Goal: Information Seeking & Learning: Learn about a topic

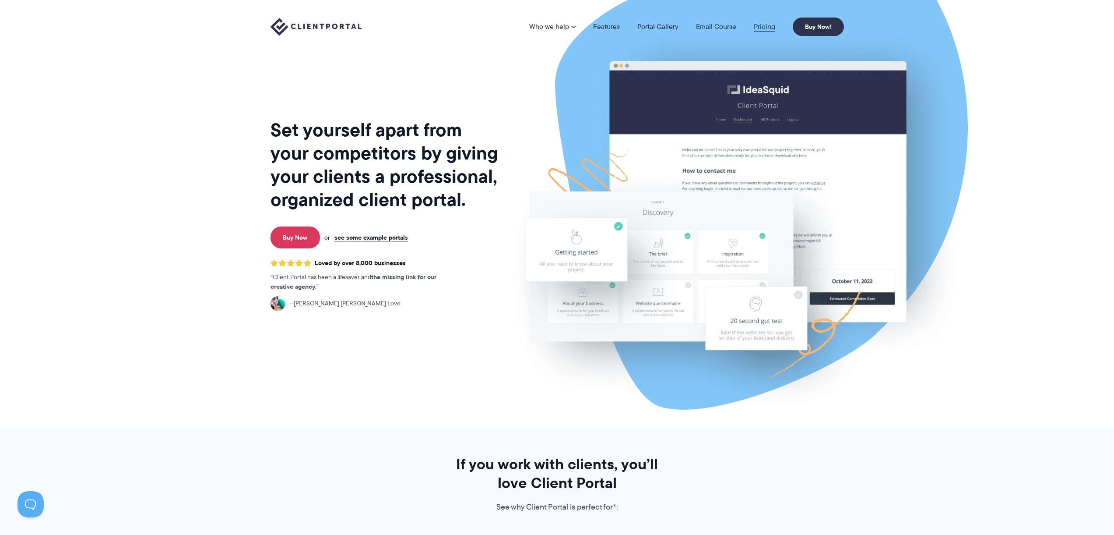
click at [765, 26] on link "Pricing" at bounding box center [764, 26] width 21 height 7
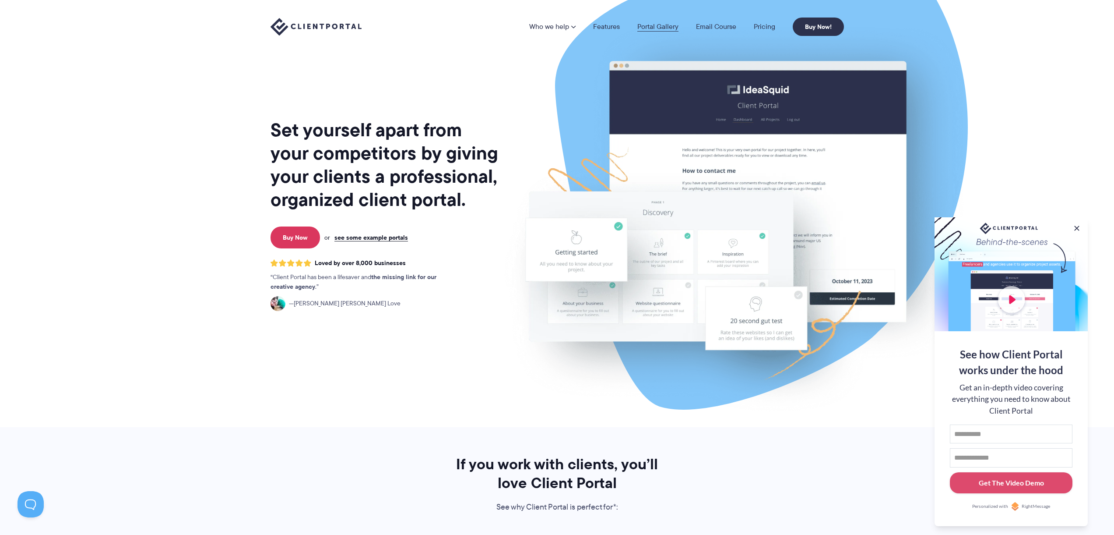
click at [660, 29] on link "Portal Gallery" at bounding box center [658, 26] width 41 height 7
click at [381, 238] on link "see some example portals" at bounding box center [372, 237] width 74 height 8
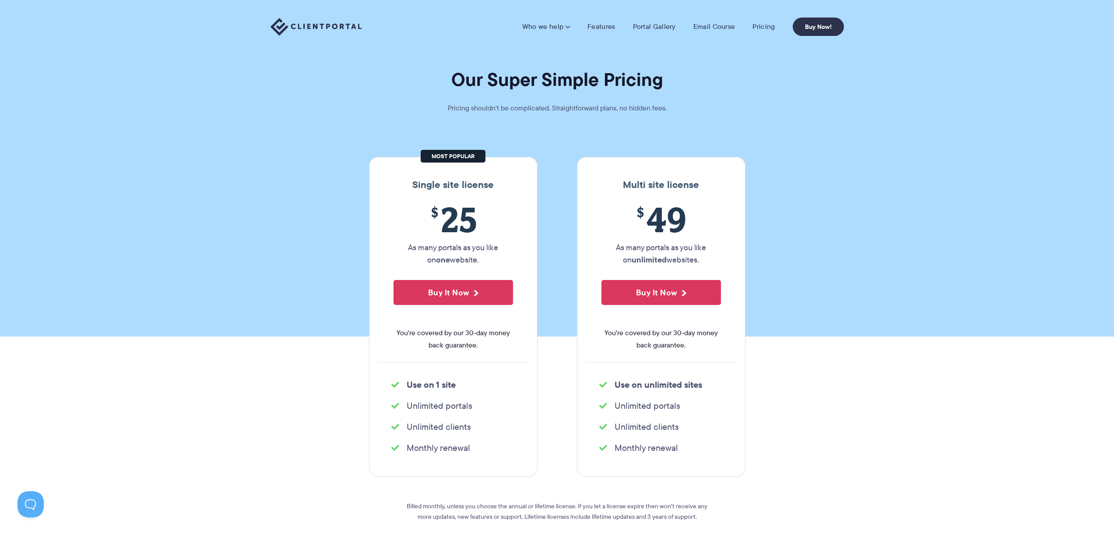
scroll to position [1, 0]
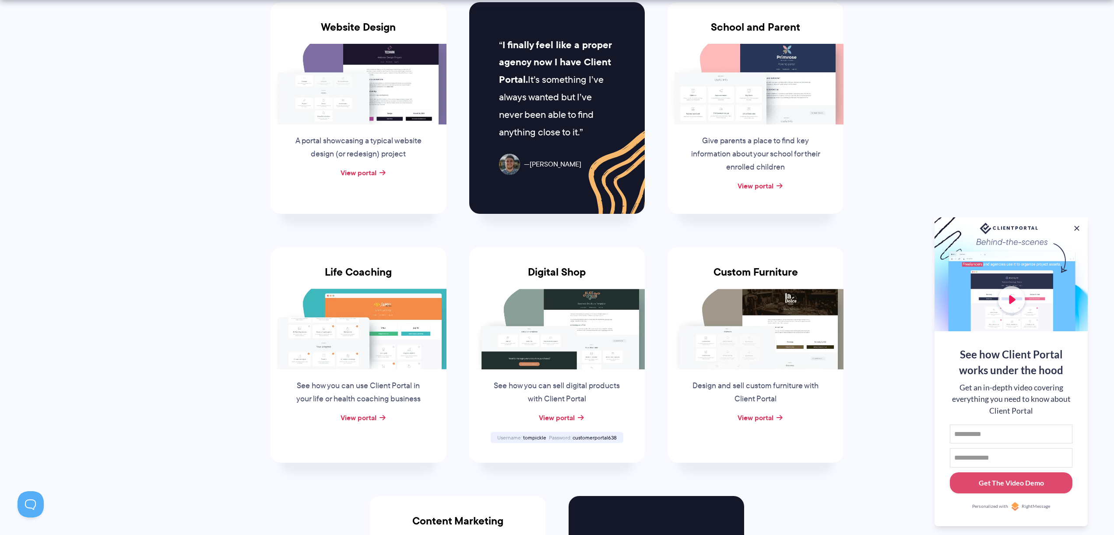
scroll to position [494, 0]
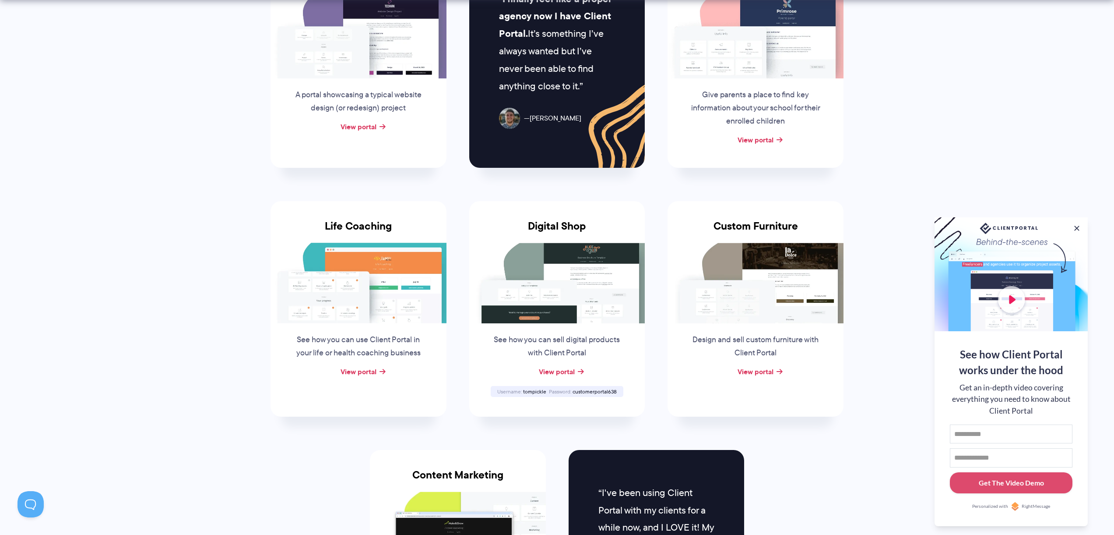
click at [585, 276] on img at bounding box center [557, 283] width 176 height 81
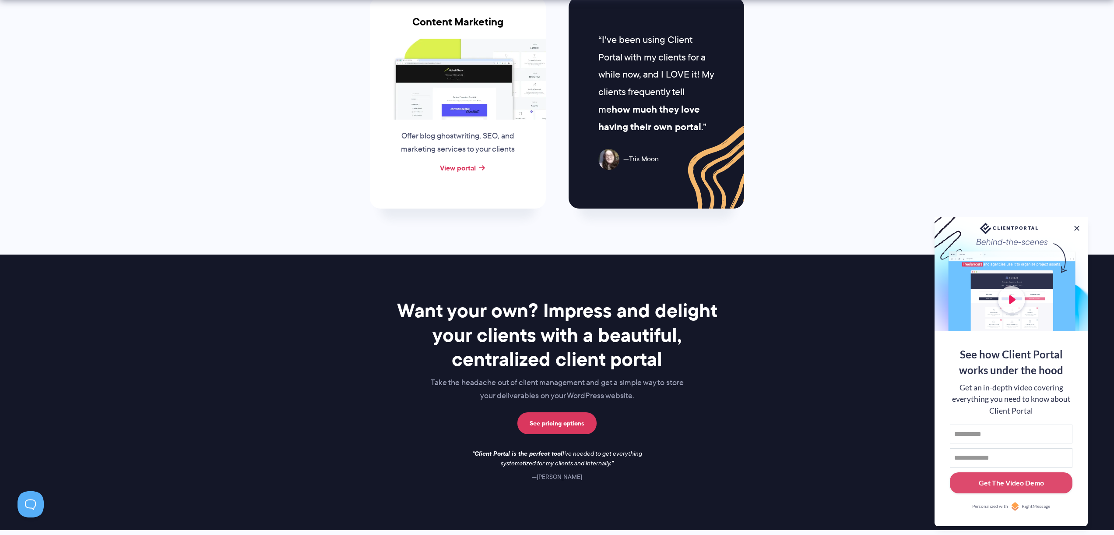
scroll to position [980, 0]
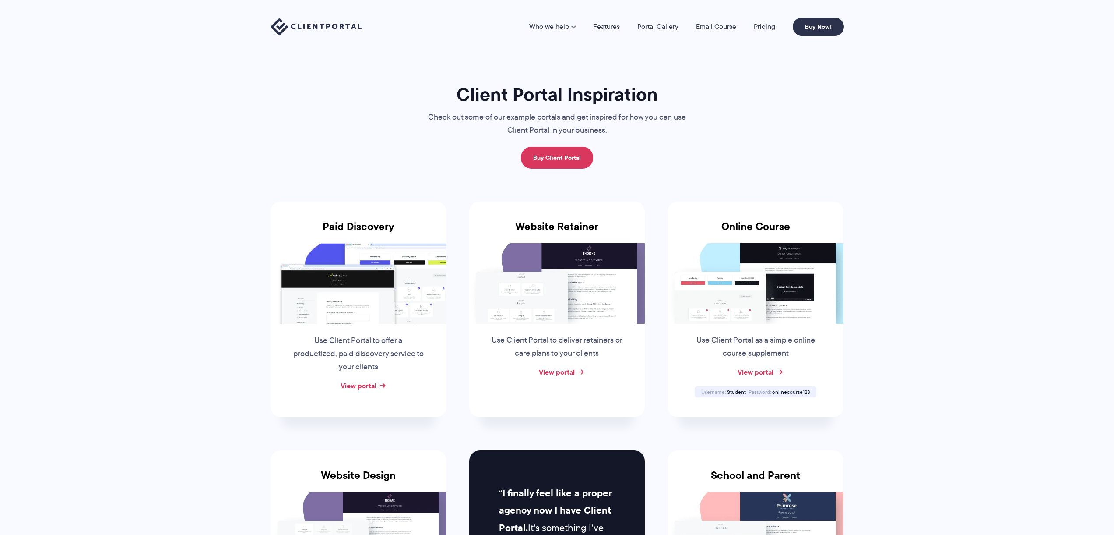
click at [550, 261] on img at bounding box center [557, 283] width 176 height 81
click at [551, 372] on link "View portal" at bounding box center [557, 372] width 36 height 11
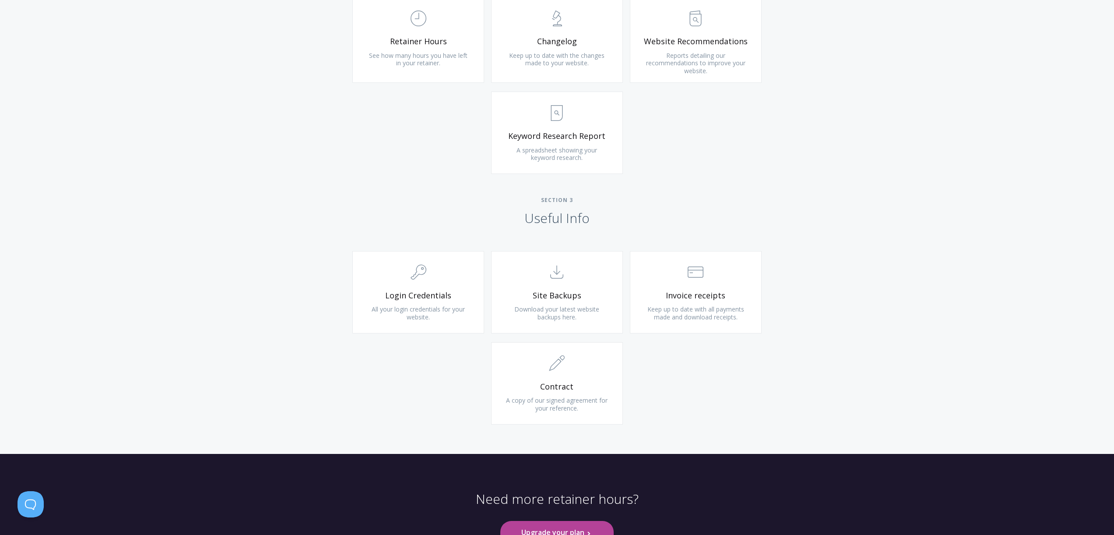
scroll to position [671, 0]
